Goal: Task Accomplishment & Management: Manage account settings

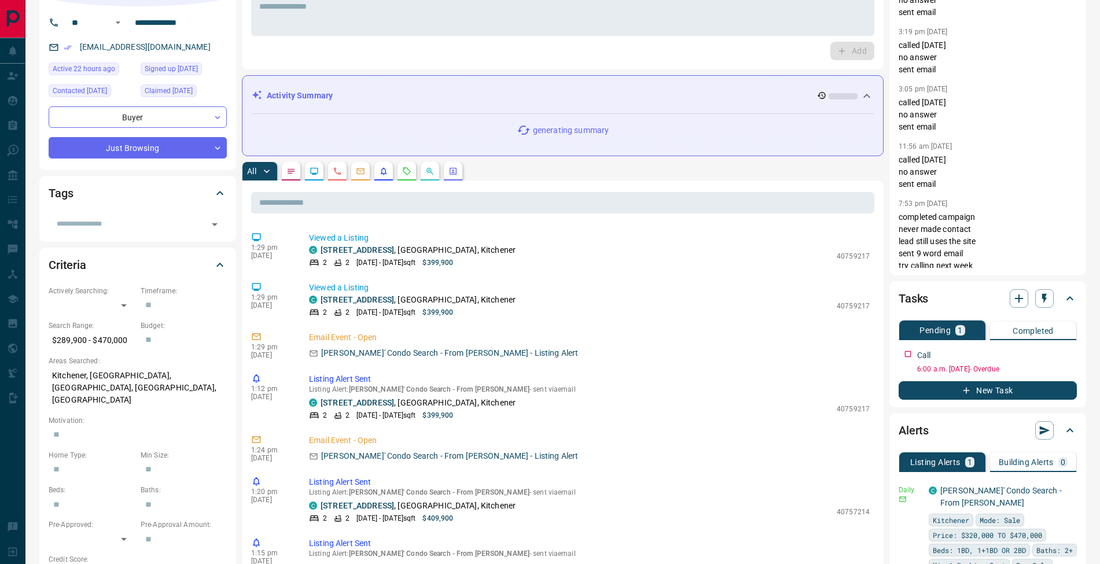
scroll to position [160, 0]
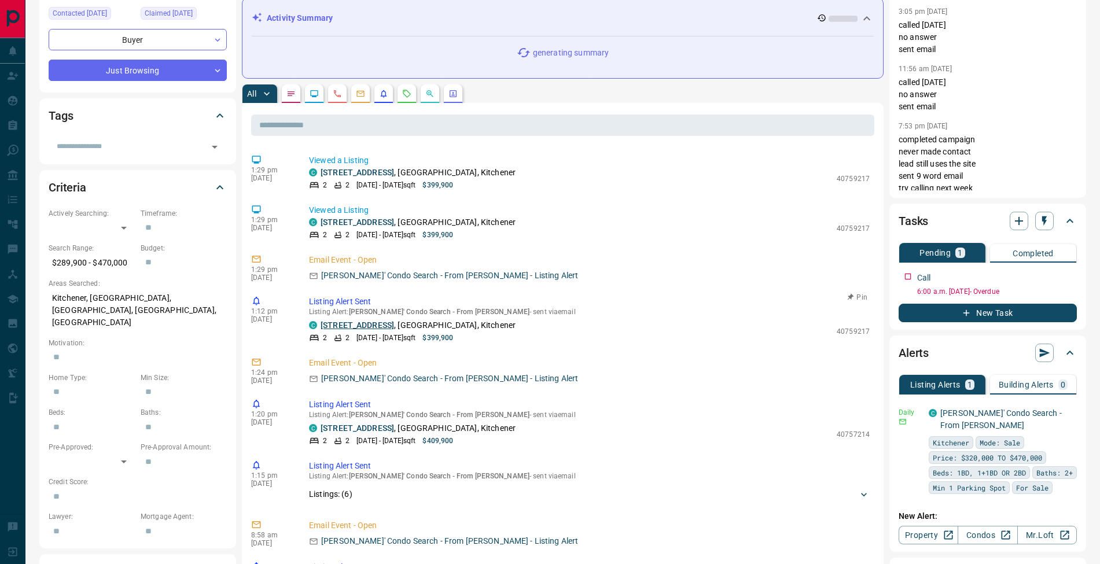
click at [367, 327] on link "[STREET_ADDRESS]" at bounding box center [356, 324] width 73 height 9
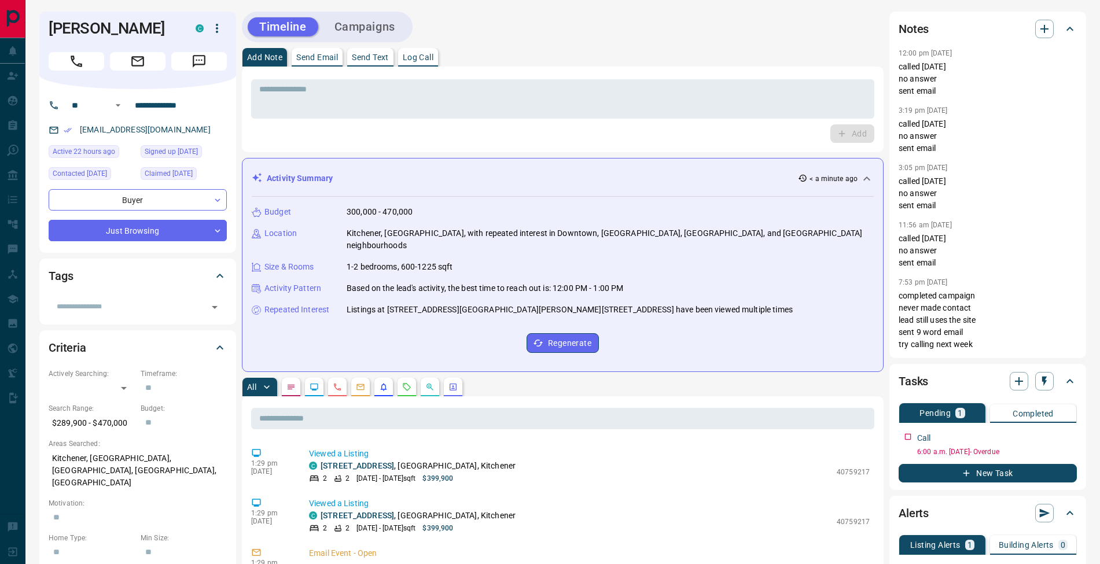
scroll to position [0, 0]
click at [294, 87] on textarea at bounding box center [562, 99] width 607 height 30
click at [431, 57] on p "Log Call" at bounding box center [418, 57] width 31 height 8
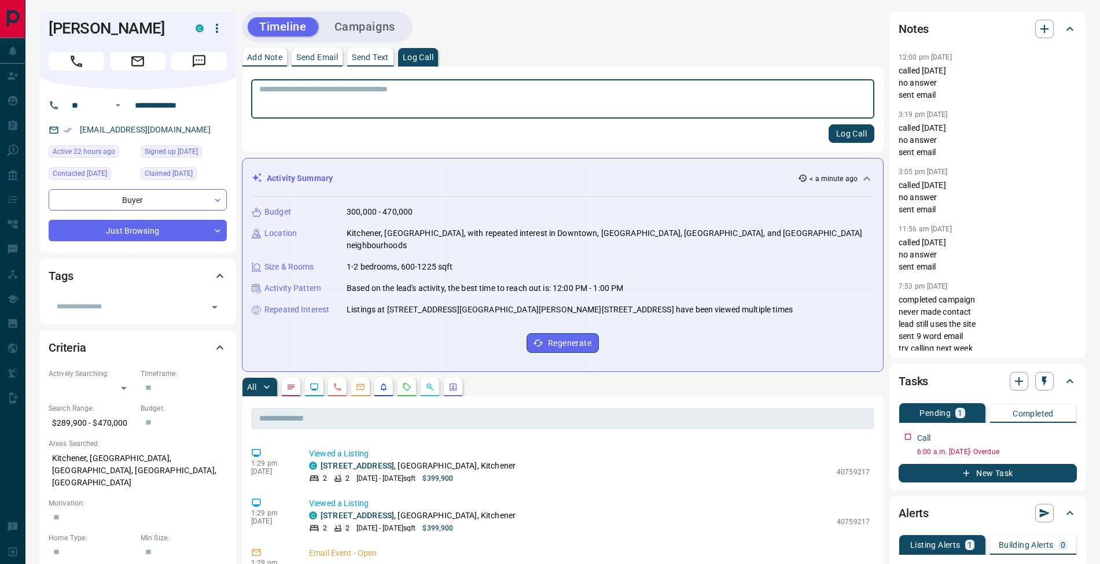
click at [843, 130] on button "Log Call" at bounding box center [851, 133] width 46 height 19
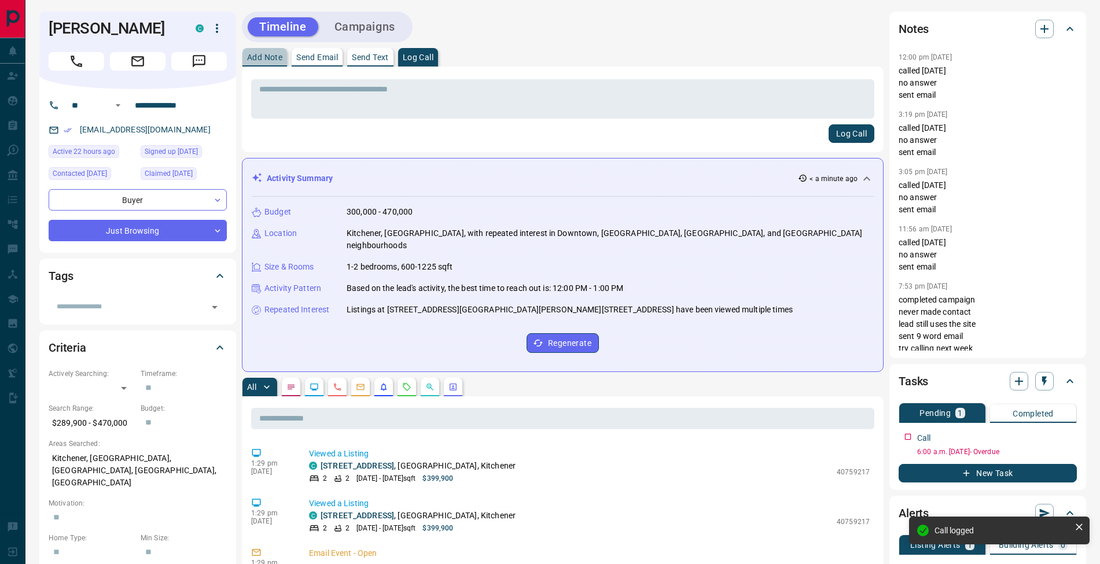
click at [282, 64] on button "Add Note" at bounding box center [264, 57] width 45 height 19
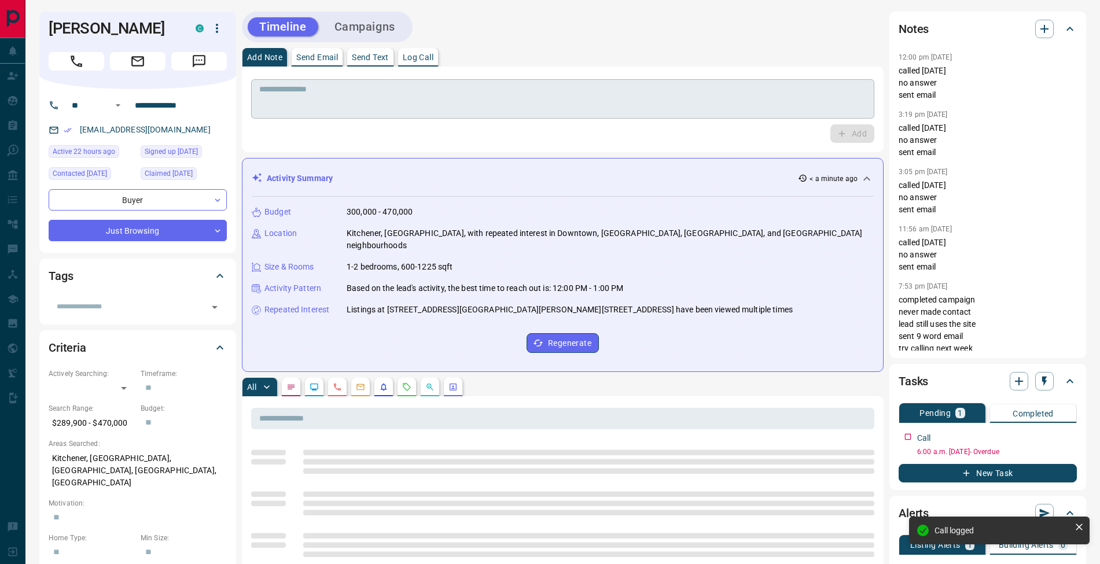
click at [295, 93] on textarea at bounding box center [562, 99] width 607 height 30
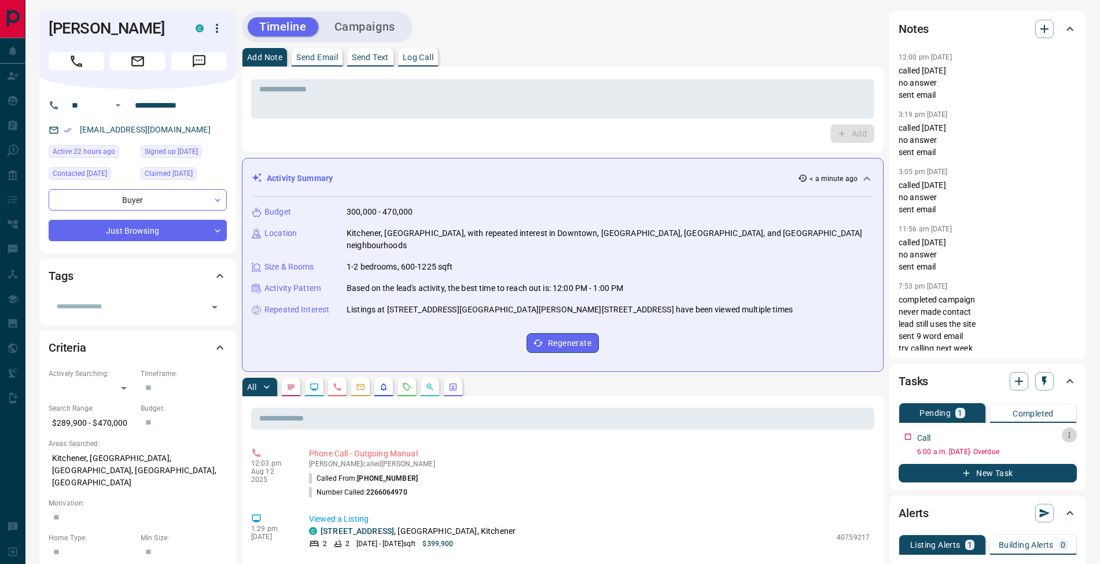
click at [1067, 437] on icon "button" at bounding box center [1068, 434] width 9 height 9
click at [1060, 451] on li "Edit" at bounding box center [1050, 456] width 51 height 17
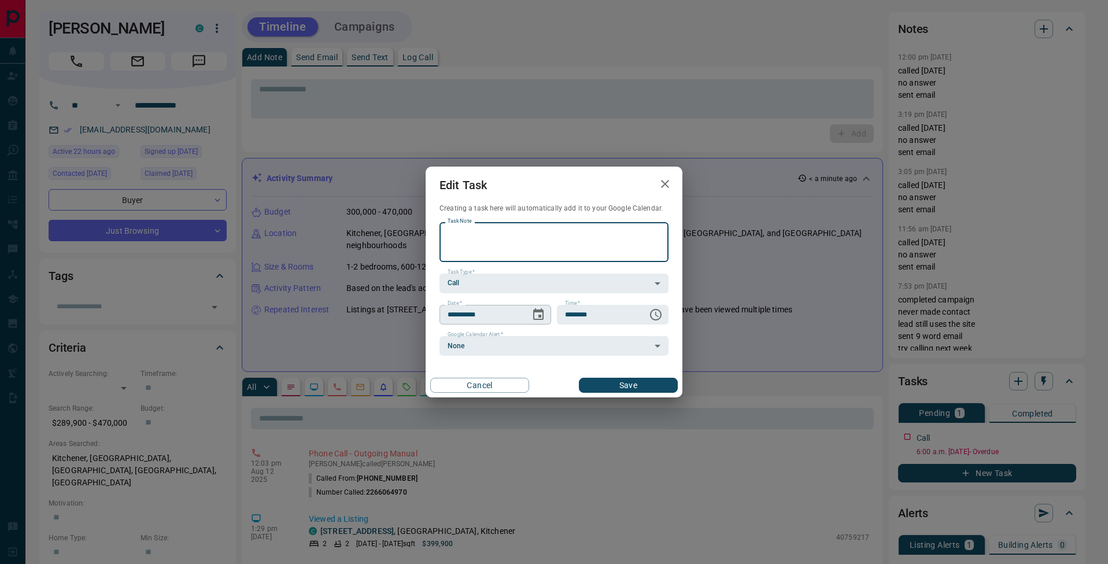
click at [540, 318] on icon "Choose date, selected date is Aug 7, 2025" at bounding box center [539, 315] width 14 height 14
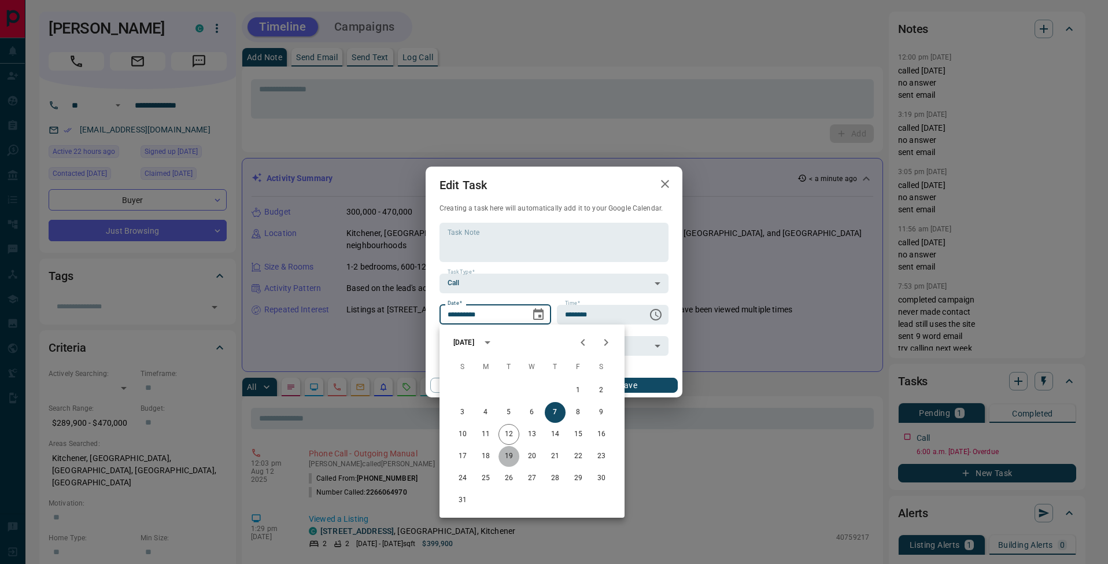
click at [513, 460] on button "19" at bounding box center [509, 456] width 21 height 21
type input "**********"
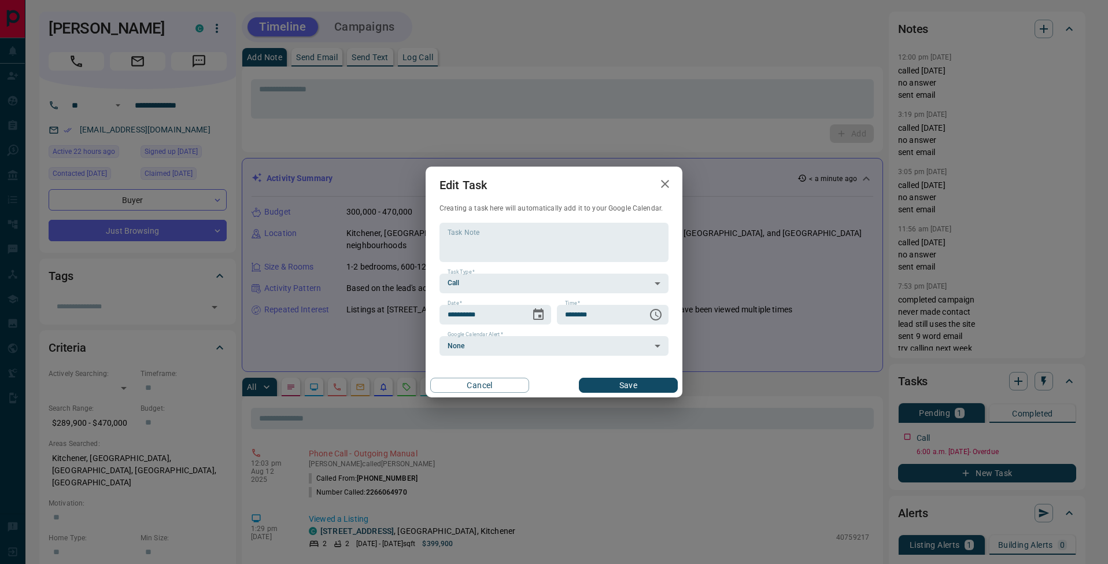
click at [644, 392] on button "Save" at bounding box center [628, 385] width 99 height 15
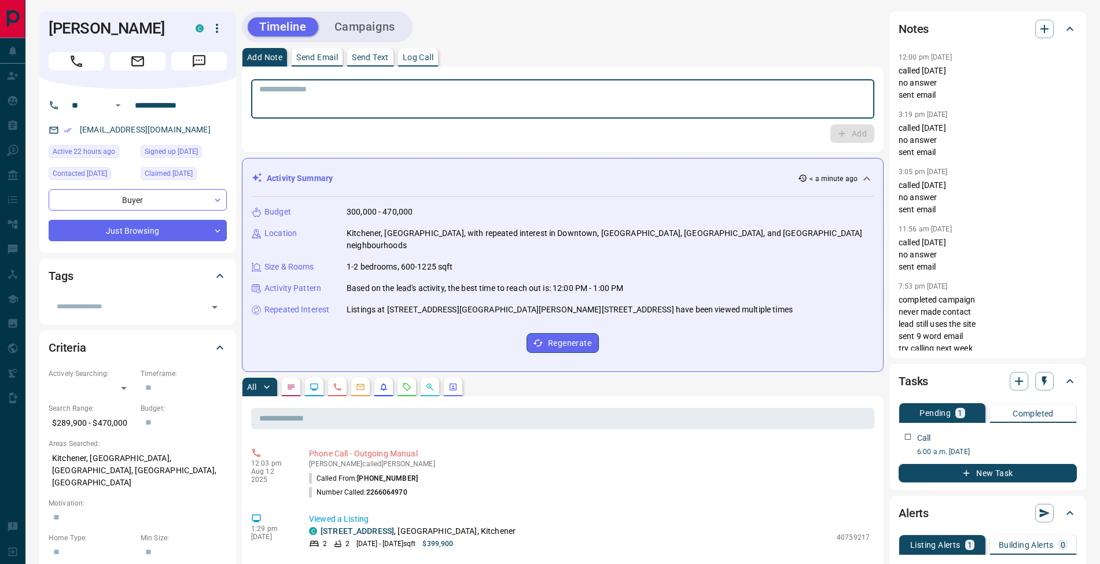
click at [367, 109] on textarea at bounding box center [562, 99] width 607 height 30
type textarea "**********"
click at [852, 135] on button "Add" at bounding box center [852, 133] width 44 height 19
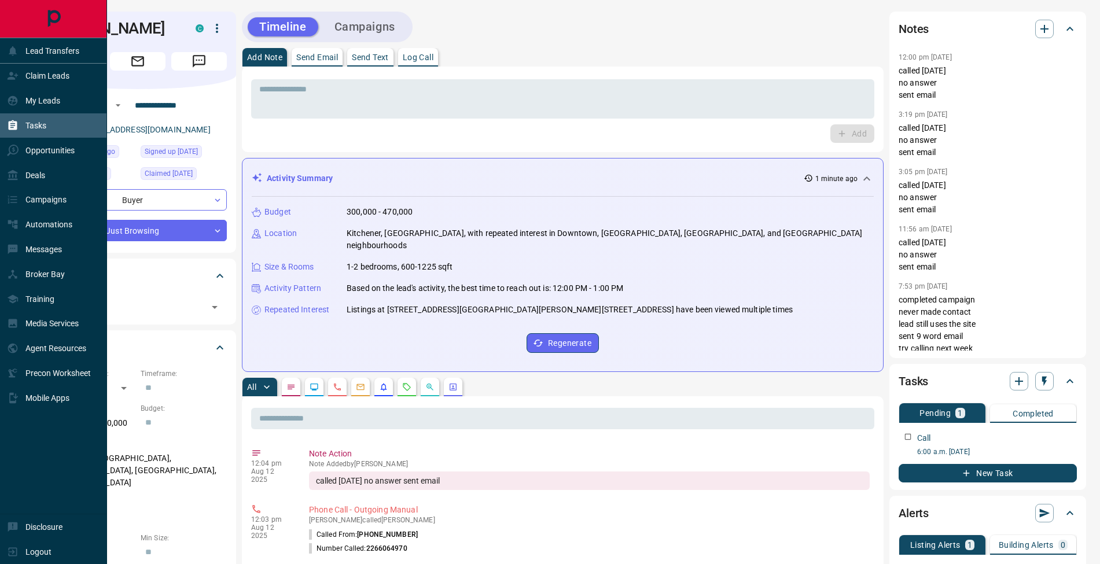
click at [19, 128] on div "Tasks" at bounding box center [26, 125] width 39 height 19
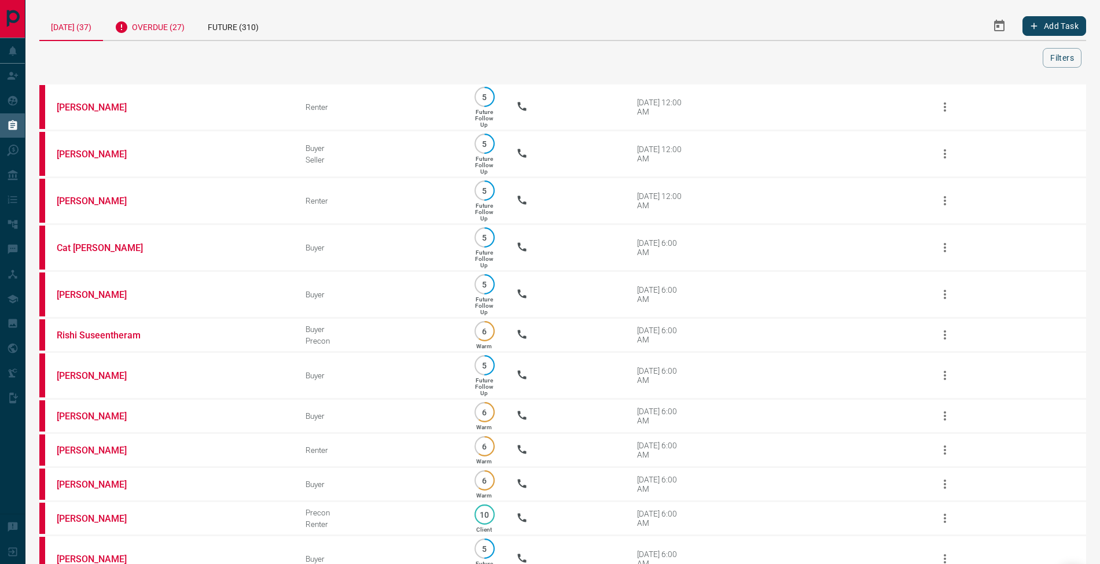
click at [153, 32] on div "Overdue (27)" at bounding box center [149, 26] width 93 height 28
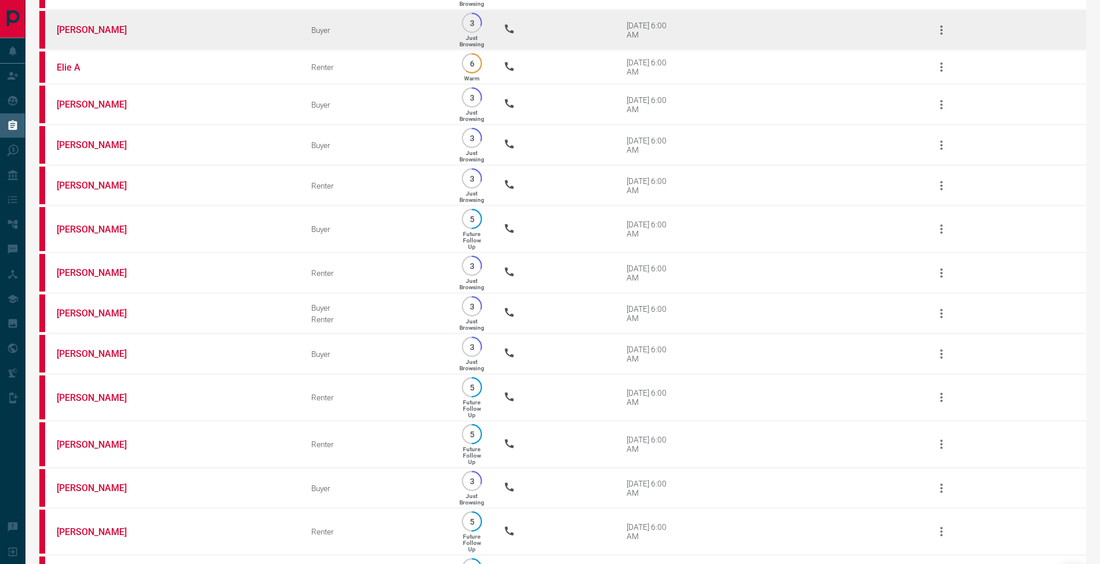
scroll to position [724, 0]
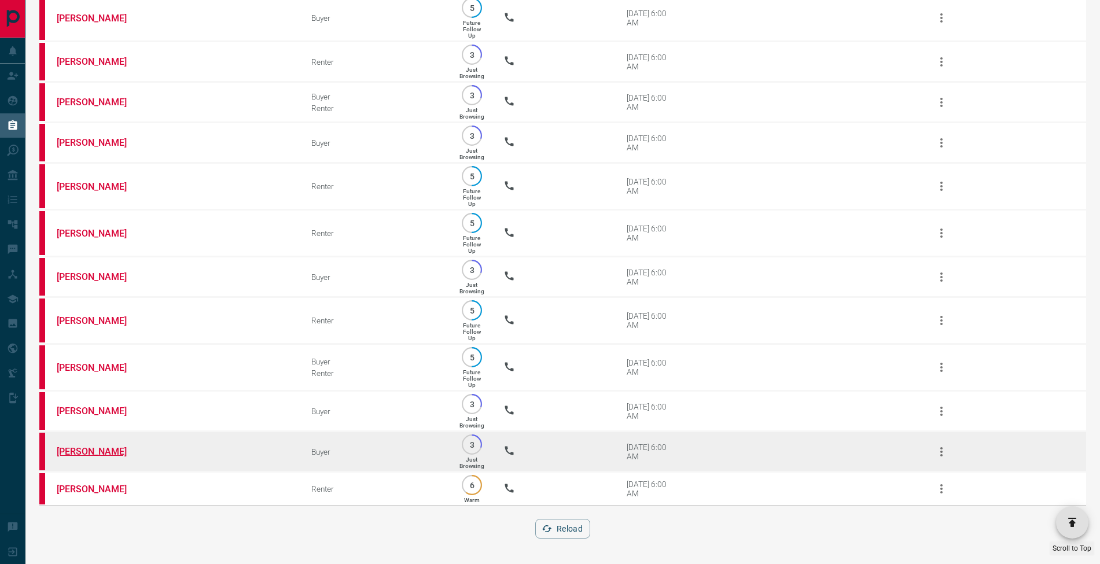
click at [89, 451] on link "[PERSON_NAME]" at bounding box center [100, 451] width 87 height 11
